Goal: Transaction & Acquisition: Subscribe to service/newsletter

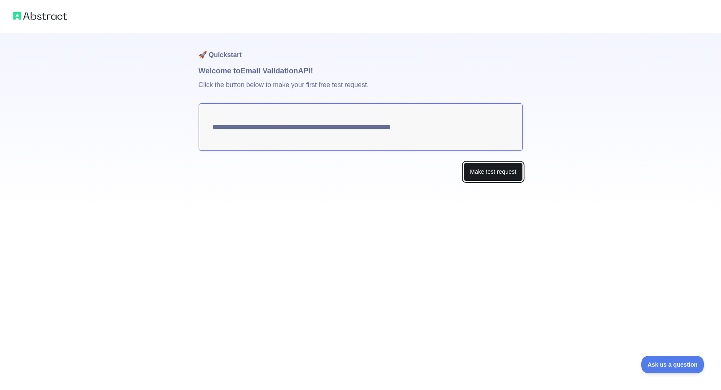
click at [482, 173] on button "Make test request" at bounding box center [493, 172] width 59 height 19
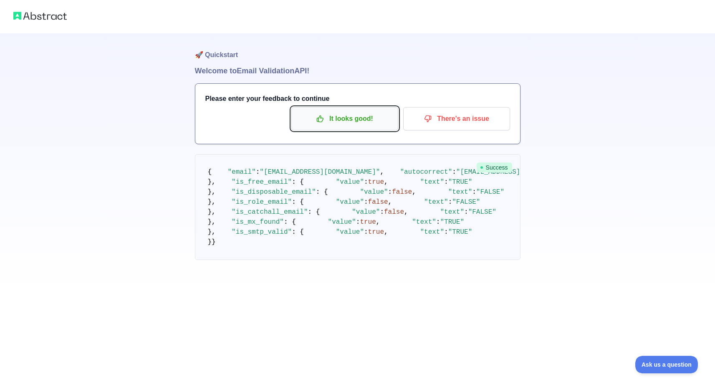
click at [335, 117] on p "It looks good!" at bounding box center [344, 119] width 94 height 14
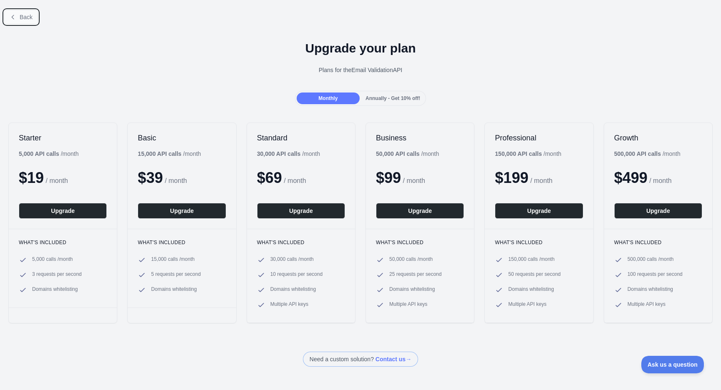
click at [28, 16] on span "Back" at bounding box center [26, 17] width 13 height 7
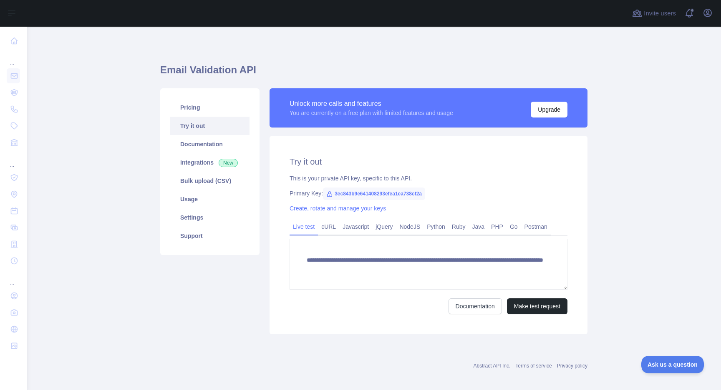
click at [350, 192] on span "3ec843b9e641408293efea1ea738cf2a" at bounding box center [374, 194] width 102 height 13
copy span "3ec843b9e641408293efea1ea738cf2a"
click at [192, 108] on link "Pricing" at bounding box center [209, 107] width 79 height 18
